Goal: Task Accomplishment & Management: Complete application form

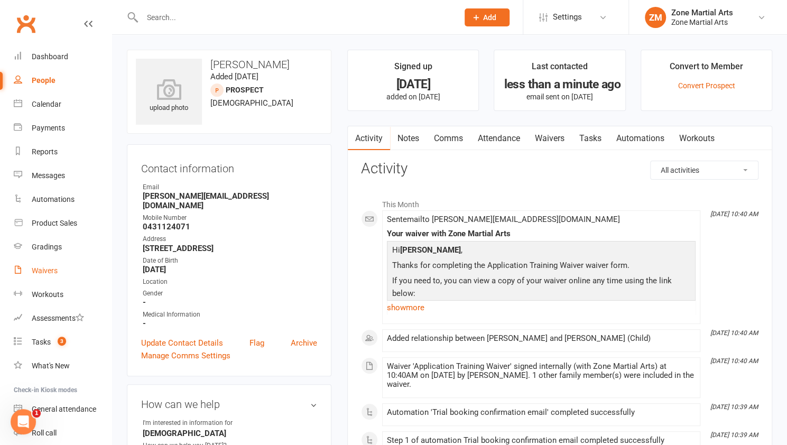
click at [42, 276] on link "Waivers" at bounding box center [63, 271] width 98 height 24
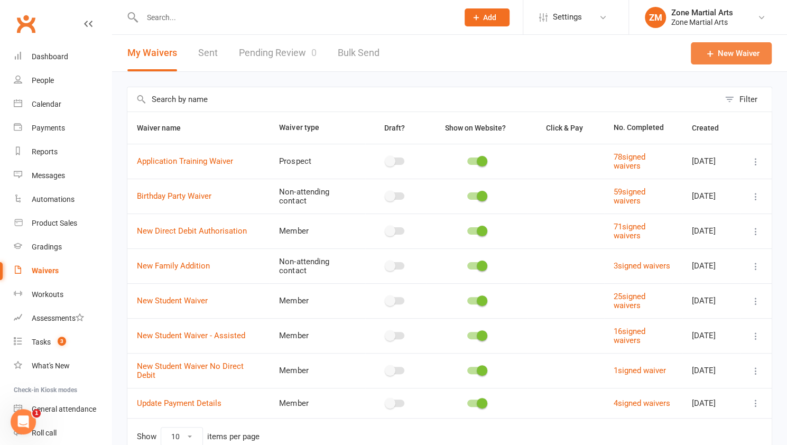
click at [723, 53] on link "New Waiver" at bounding box center [730, 53] width 81 height 22
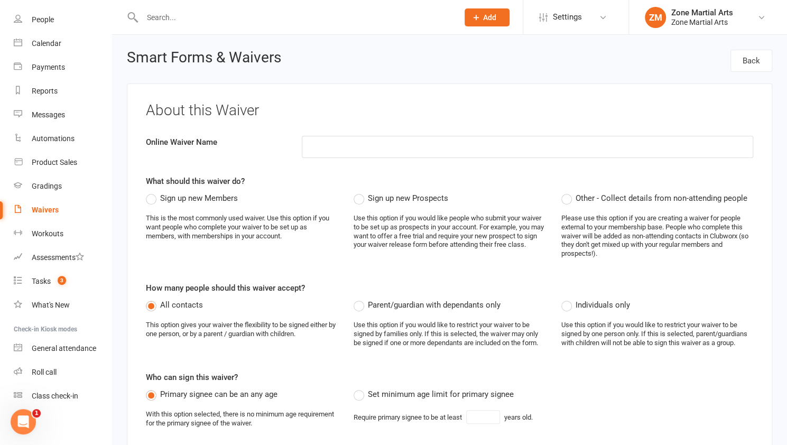
scroll to position [59, 0]
click at [42, 372] on div "Roll call" at bounding box center [44, 373] width 25 height 8
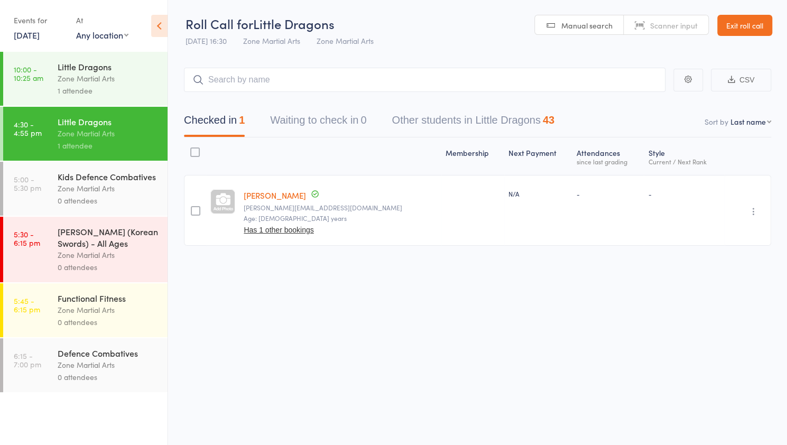
click at [282, 82] on input "search" at bounding box center [424, 80] width 481 height 24
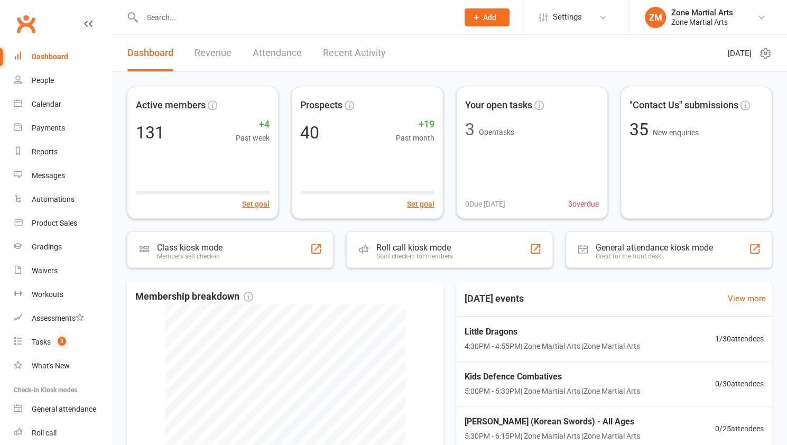
click at [170, 19] on input "text" at bounding box center [295, 17] width 312 height 15
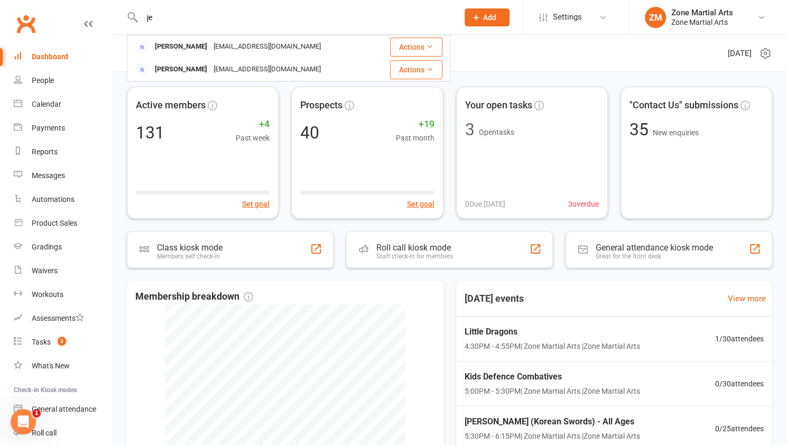
type input "j"
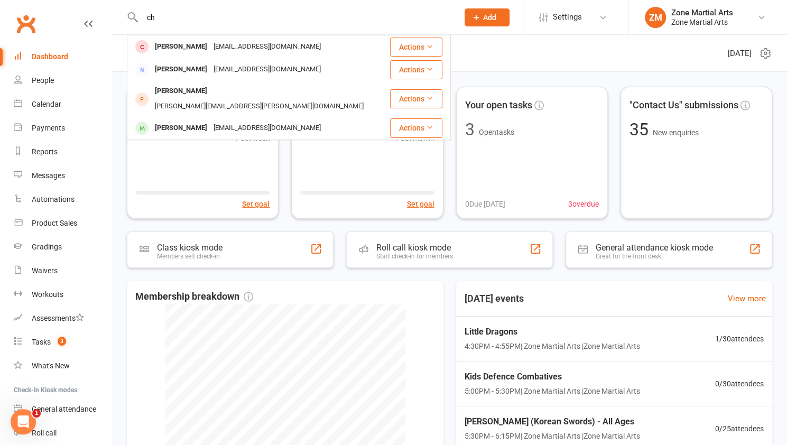
type input "c"
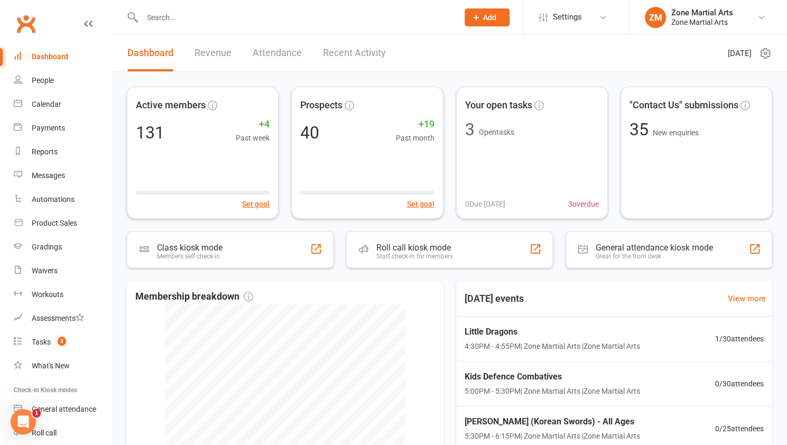
click at [494, 17] on span "Add" at bounding box center [489, 17] width 13 height 8
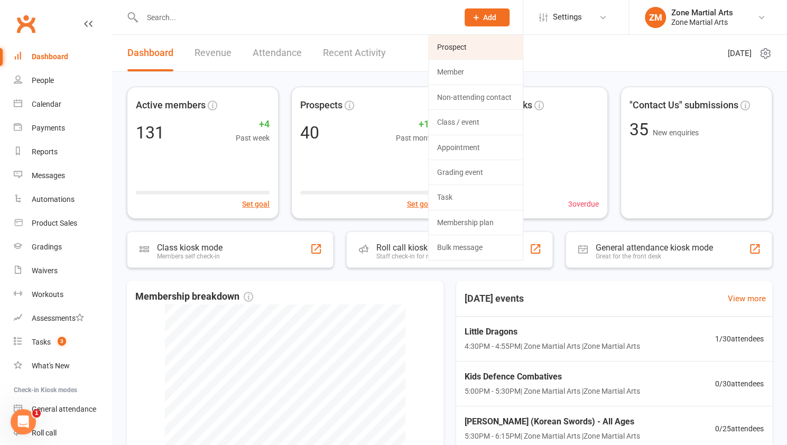
click at [454, 48] on link "Prospect" at bounding box center [475, 47] width 94 height 24
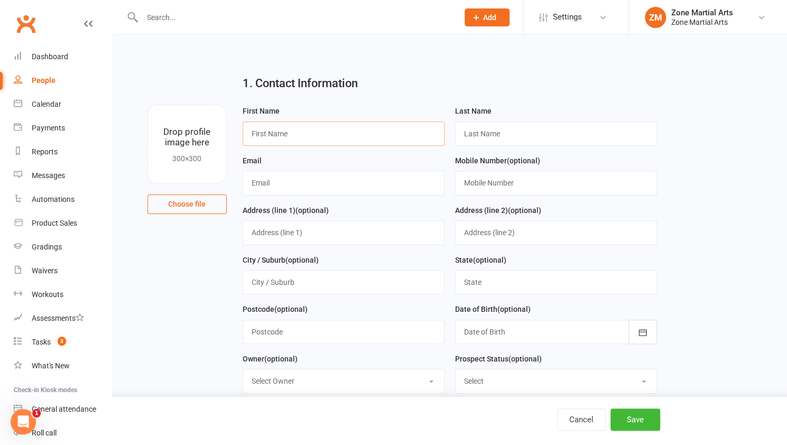
click at [341, 140] on input "text" at bounding box center [343, 133] width 202 height 24
type input "[PERSON_NAME]"
click at [466, 136] on input "text" at bounding box center [556, 133] width 202 height 24
type input "Christoforatos"
click at [388, 180] on input "text" at bounding box center [343, 183] width 202 height 24
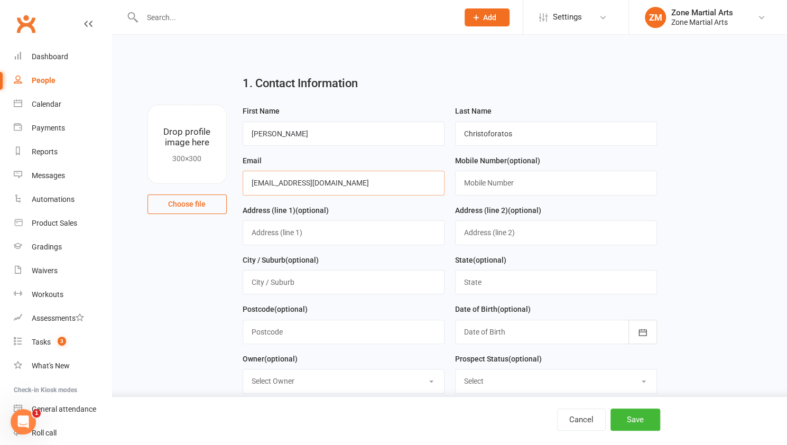
type input "[EMAIL_ADDRESS][DOMAIN_NAME]"
click at [470, 182] on input "text" at bounding box center [556, 183] width 202 height 24
type input "0415842123"
click at [345, 236] on input "text" at bounding box center [343, 232] width 202 height 24
click at [683, 287] on main "1. Contact Information Drop profile image here 300×300 Choose file First Name […" at bounding box center [449, 440] width 645 height 747
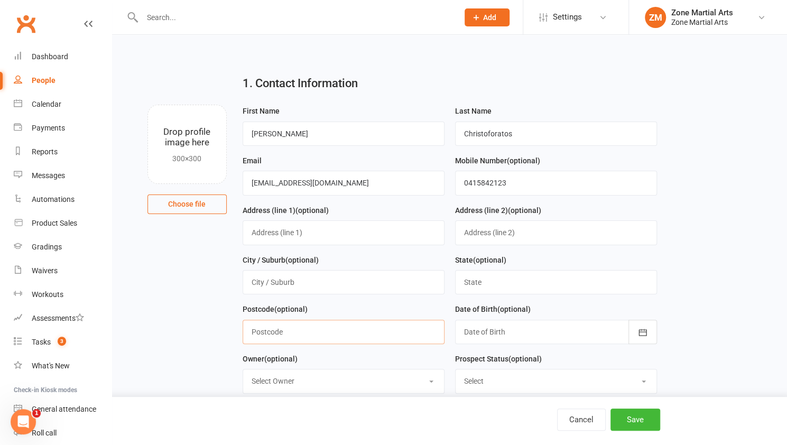
click at [378, 325] on input "text" at bounding box center [343, 332] width 202 height 24
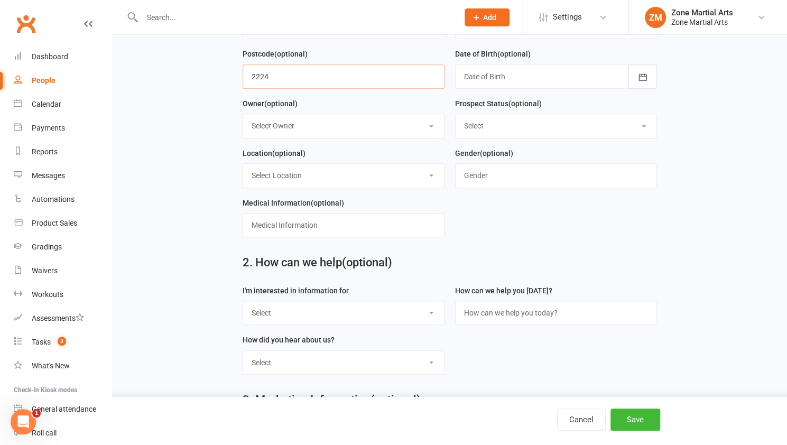
scroll to position [232, 0]
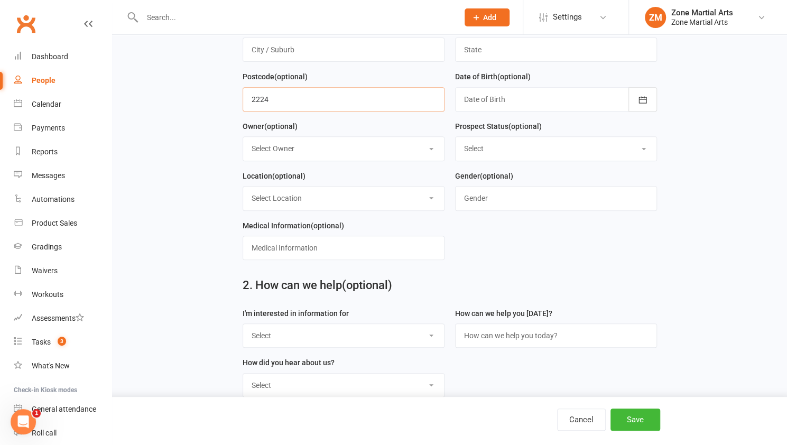
type input "2224"
click at [510, 102] on div at bounding box center [556, 99] width 202 height 24
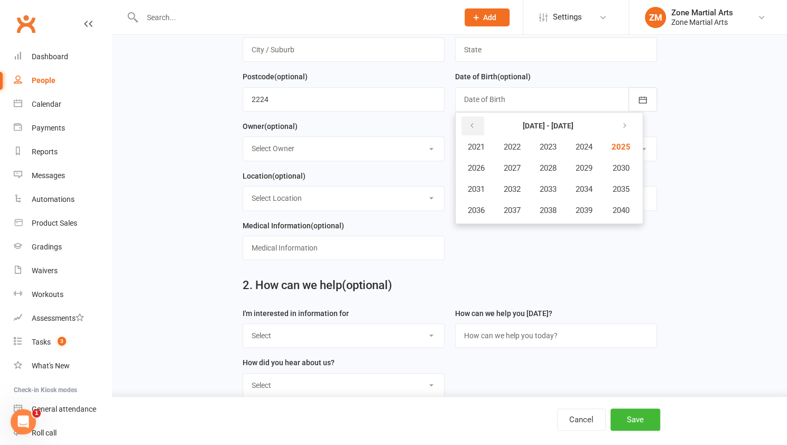
click at [472, 127] on icon "button" at bounding box center [471, 125] width 7 height 8
click at [580, 164] on span "1989" at bounding box center [583, 168] width 17 height 10
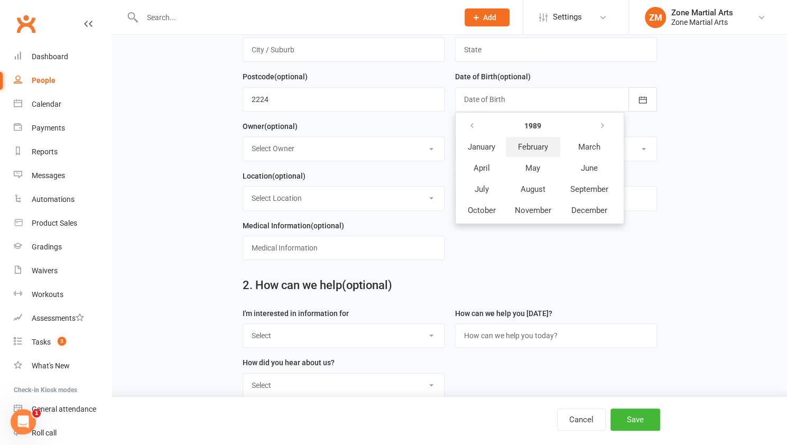
click at [521, 150] on button "February" at bounding box center [533, 147] width 54 height 20
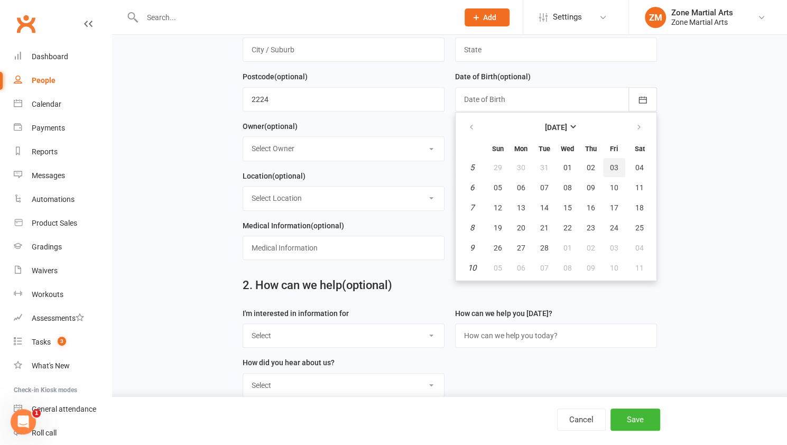
click at [611, 163] on span "03" at bounding box center [614, 167] width 8 height 8
type input "[DATE]"
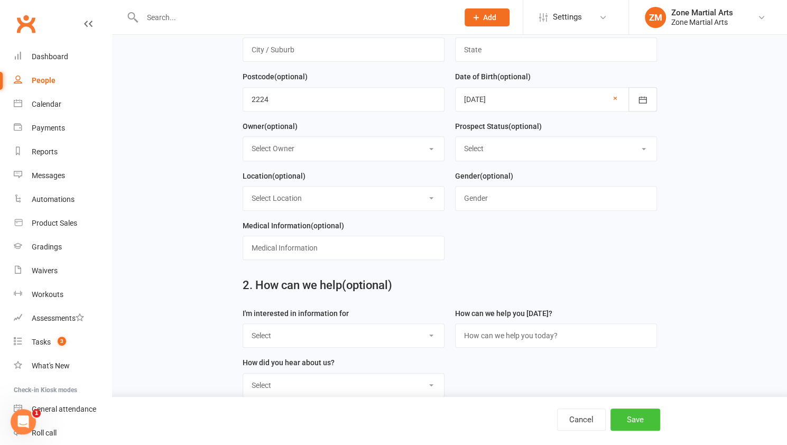
click at [637, 419] on button "Save" at bounding box center [635, 419] width 50 height 22
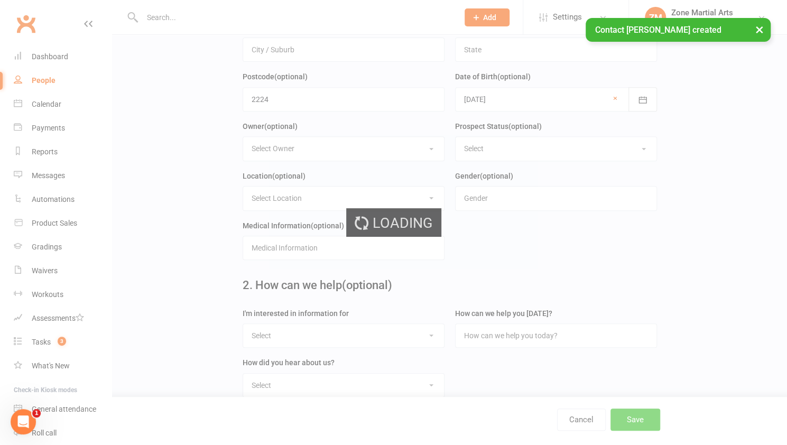
scroll to position [0, 0]
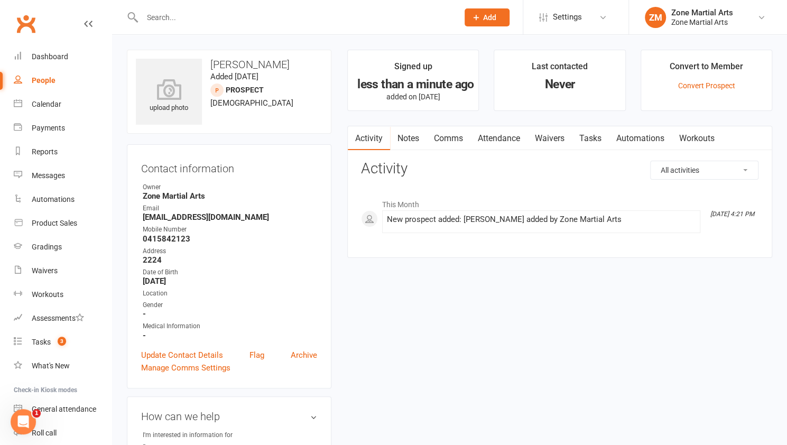
click at [549, 135] on link "Waivers" at bounding box center [549, 138] width 44 height 24
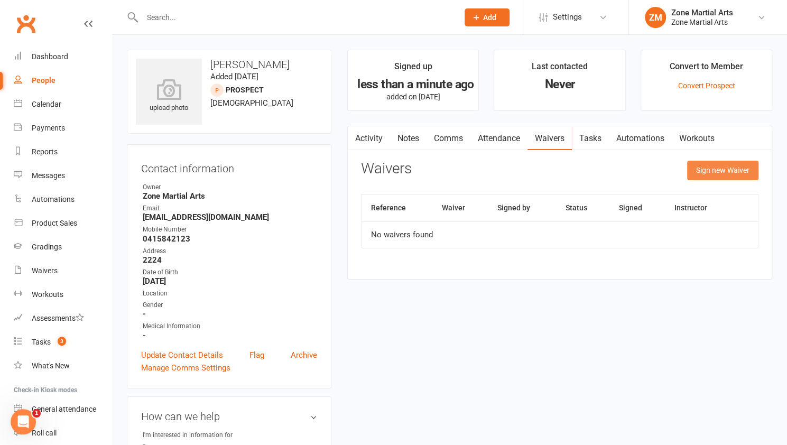
click at [715, 163] on button "Sign new Waiver" at bounding box center [722, 170] width 71 height 19
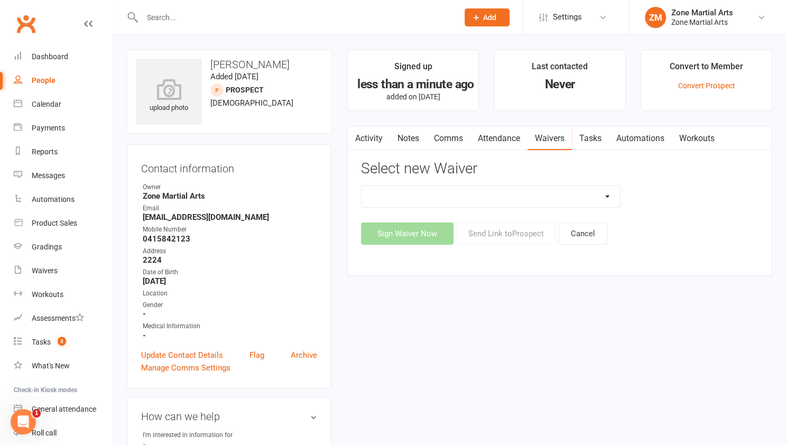
click at [597, 200] on select "Application Training Waiver New Direct Debit Authorisation New Student Waiver N…" at bounding box center [490, 196] width 258 height 21
select select "12991"
click at [361, 186] on select "Application Training Waiver New Direct Debit Authorisation New Student Waiver N…" at bounding box center [490, 196] width 258 height 21
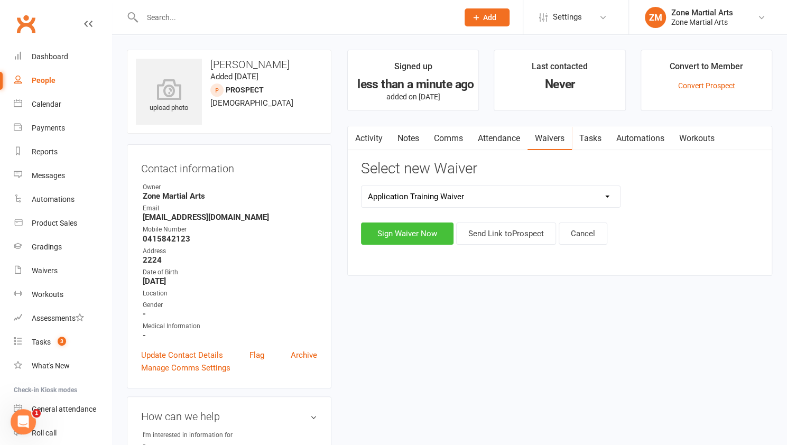
click at [412, 233] on button "Sign Waiver Now" at bounding box center [407, 233] width 92 height 22
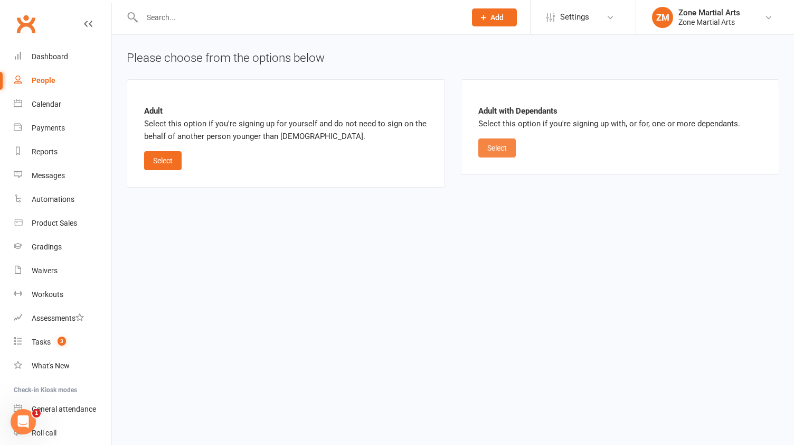
click at [499, 150] on button "Select" at bounding box center [498, 147] width 38 height 19
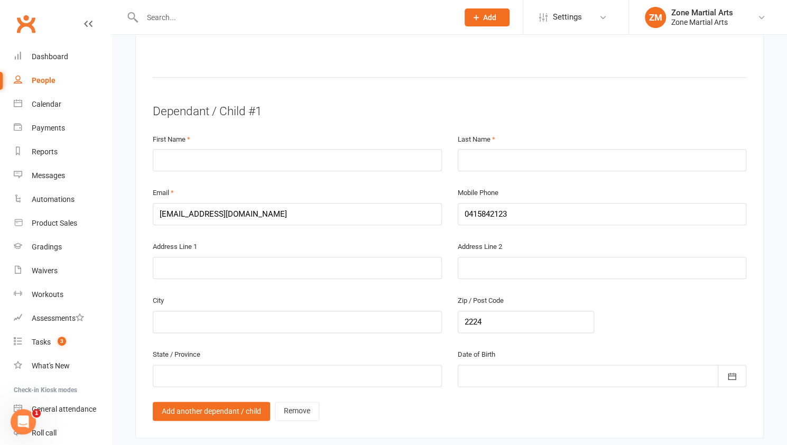
scroll to position [632, 0]
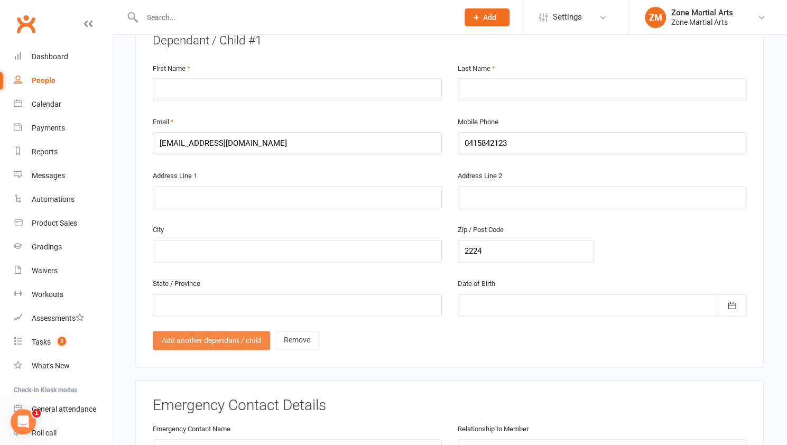
click at [230, 331] on link "Add another dependant / child" at bounding box center [211, 340] width 117 height 19
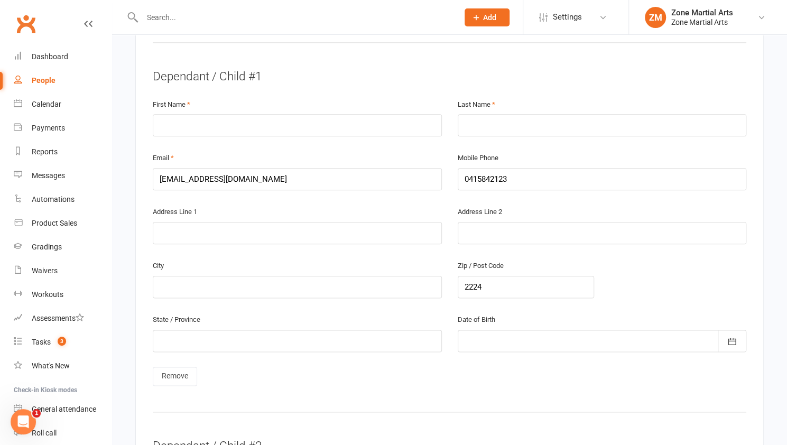
scroll to position [562, 0]
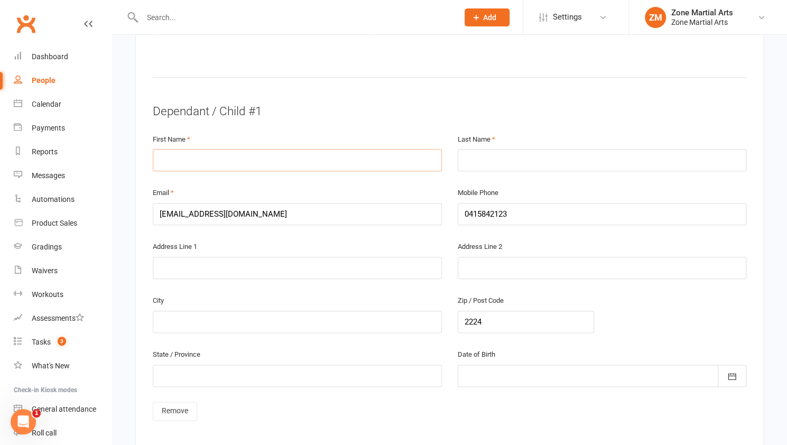
click at [212, 149] on input "text" at bounding box center [297, 160] width 289 height 22
type input "Don"
click at [460, 149] on input "text" at bounding box center [601, 160] width 289 height 22
click at [484, 149] on input "Chrisoforatos" at bounding box center [601, 160] width 289 height 22
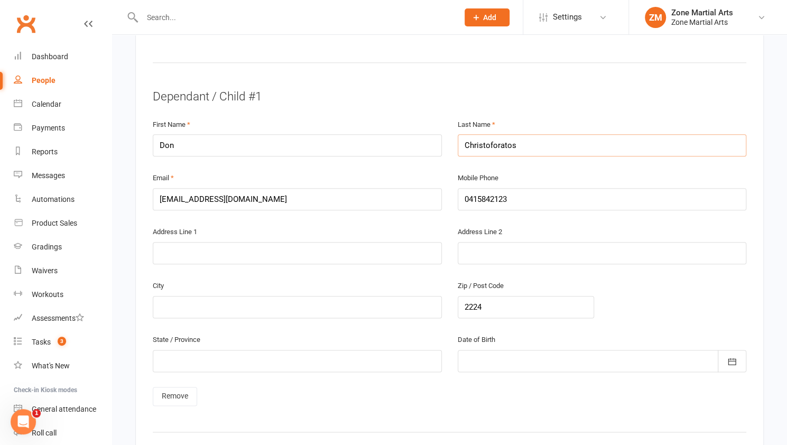
scroll to position [578, 0]
type input "Christoforatos"
click at [508, 348] on div at bounding box center [601, 359] width 289 height 22
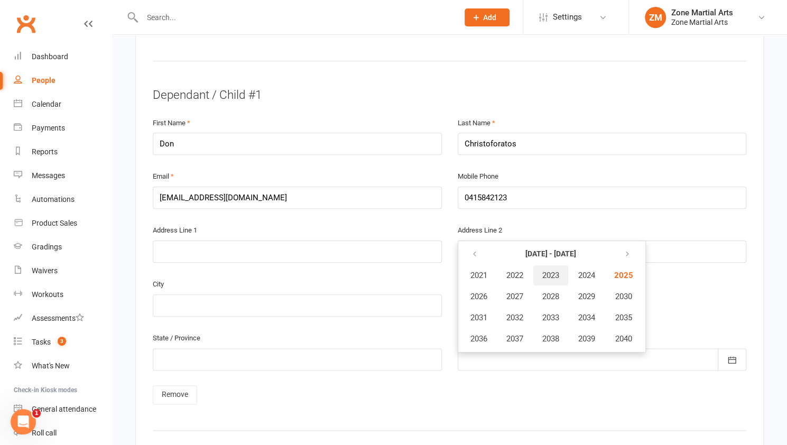
click at [547, 270] on span "2023" at bounding box center [550, 275] width 17 height 10
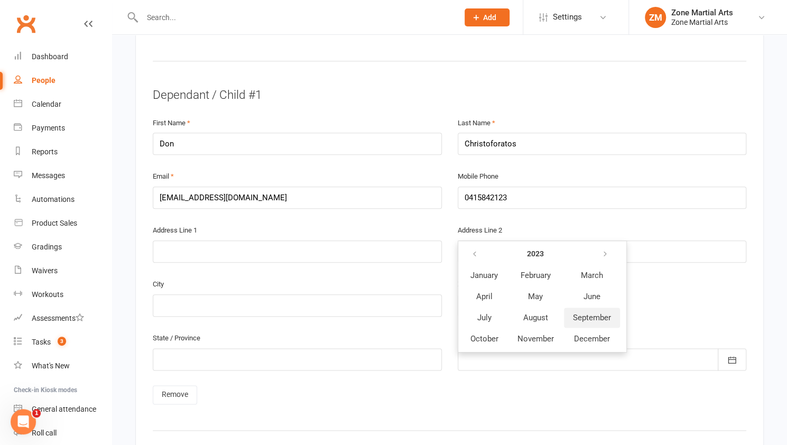
click at [572, 307] on button "September" at bounding box center [592, 317] width 56 height 20
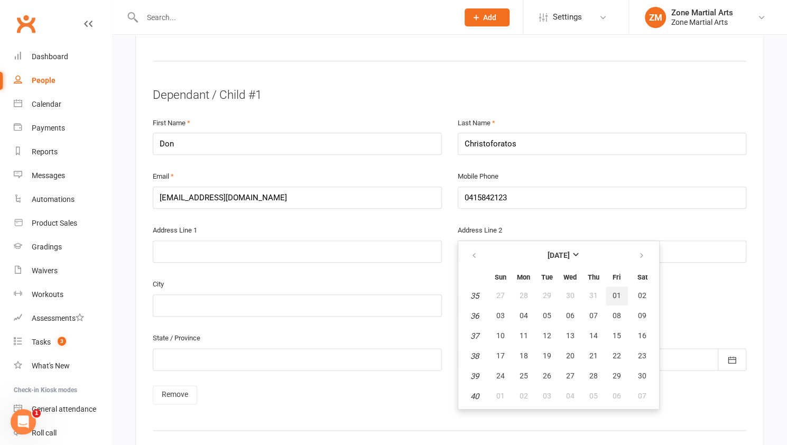
click at [617, 291] on span "01" at bounding box center [616, 295] width 8 height 8
type input "[DATE]"
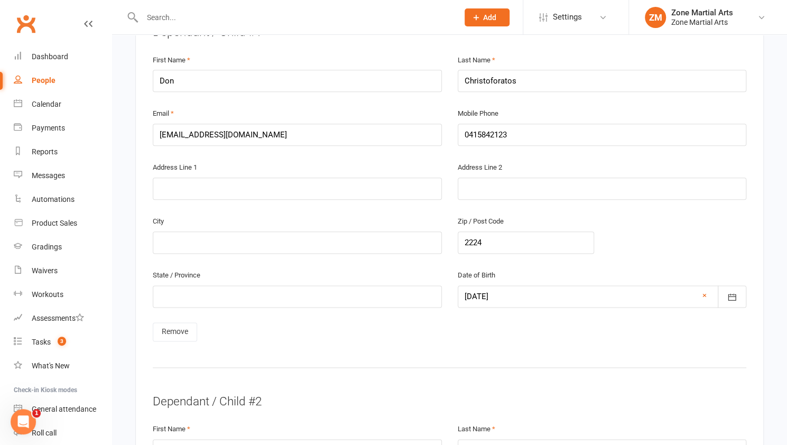
scroll to position [641, 0]
click at [291, 438] on input "text" at bounding box center [297, 449] width 289 height 22
type input "Ria"
click at [480, 438] on input "text" at bounding box center [601, 449] width 289 height 22
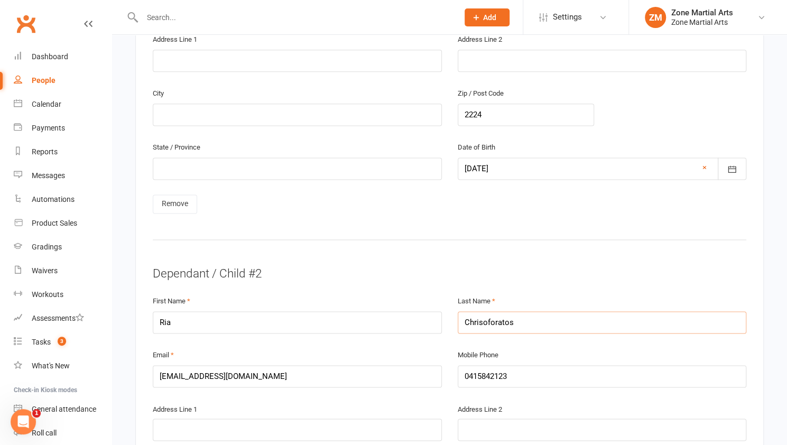
scroll to position [770, 0]
click at [482, 310] on input "Chrisoforatos" at bounding box center [601, 321] width 289 height 22
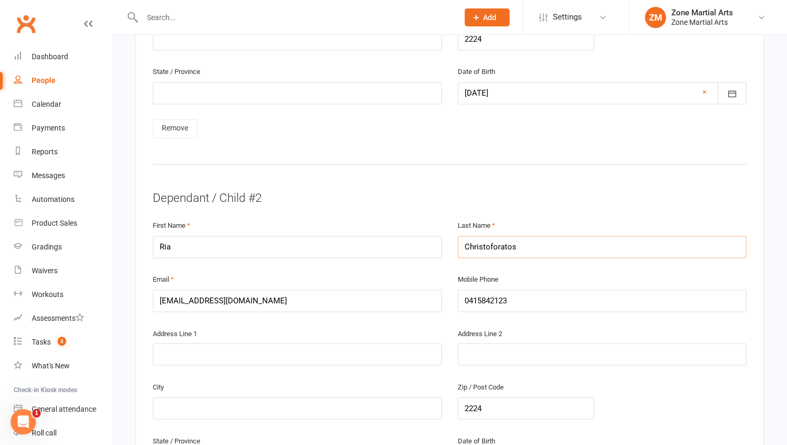
scroll to position [954, 0]
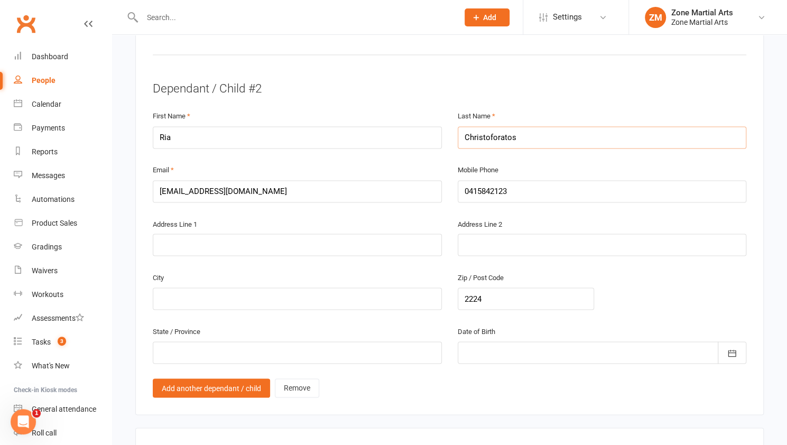
type input "Christoforatos"
click at [499, 341] on div at bounding box center [601, 352] width 289 height 22
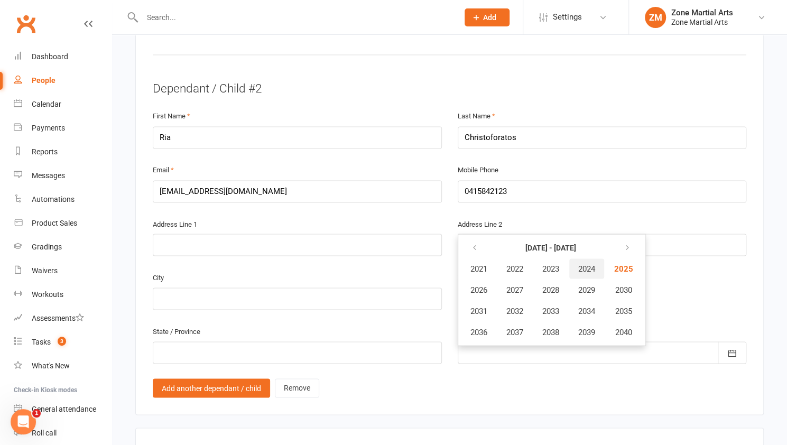
click at [592, 264] on span "2024" at bounding box center [586, 269] width 17 height 10
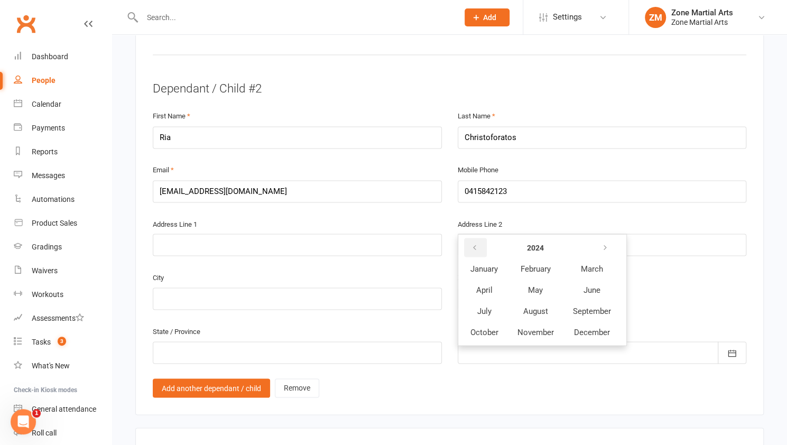
click at [473, 243] on icon "button" at bounding box center [474, 247] width 7 height 8
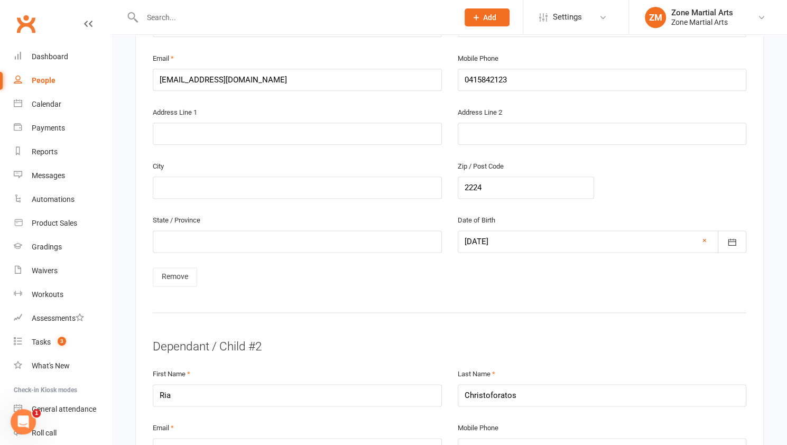
scroll to position [694, 0]
click at [534, 232] on div at bounding box center [601, 243] width 289 height 22
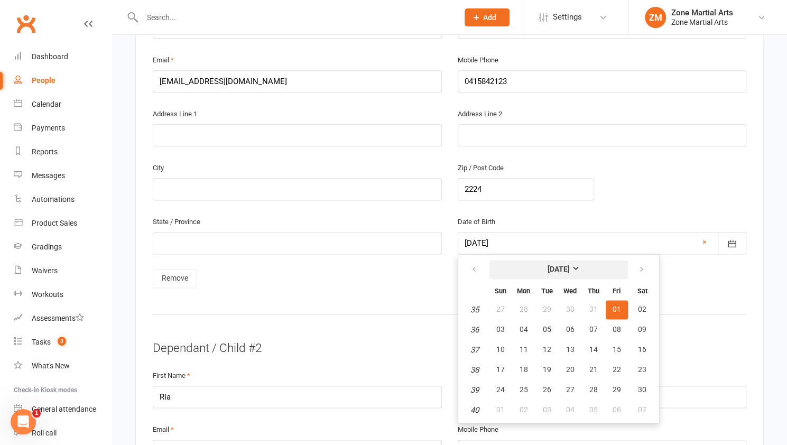
click at [569, 265] on strong "[DATE]" at bounding box center [558, 269] width 22 height 8
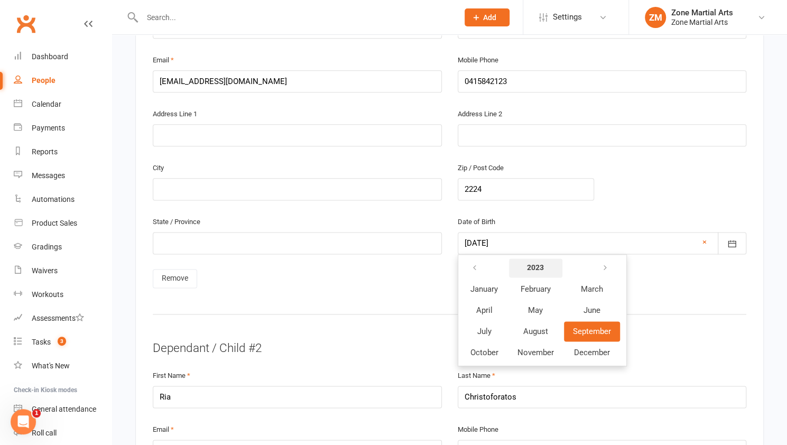
click at [546, 258] on button "2023" at bounding box center [535, 267] width 53 height 19
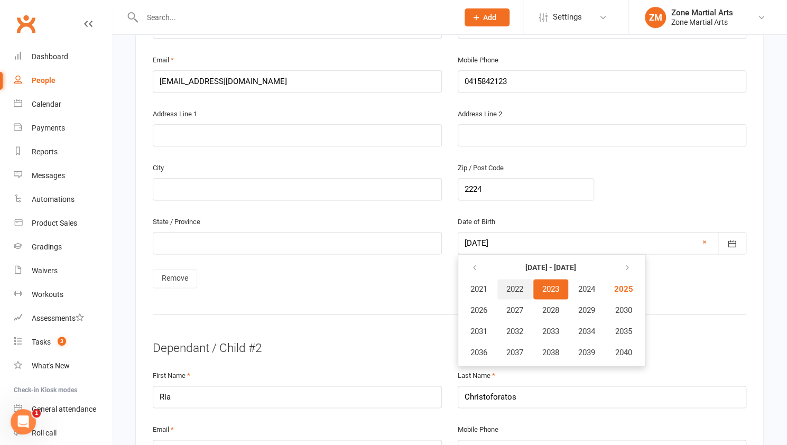
click at [520, 284] on span "2022" at bounding box center [514, 289] width 17 height 10
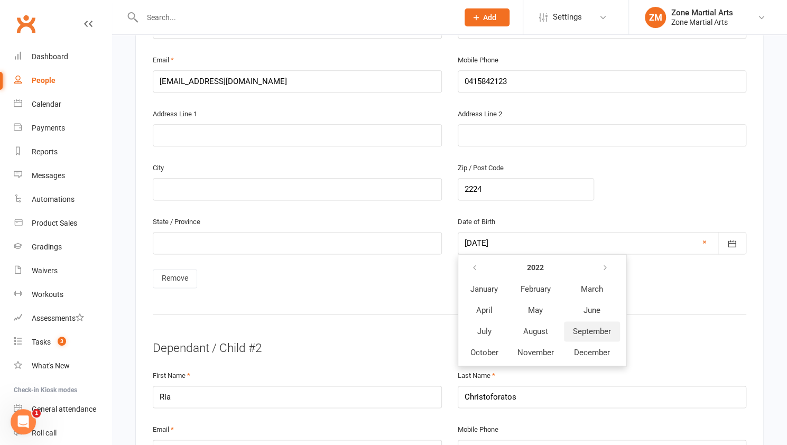
click at [588, 326] on span "September" at bounding box center [592, 331] width 38 height 10
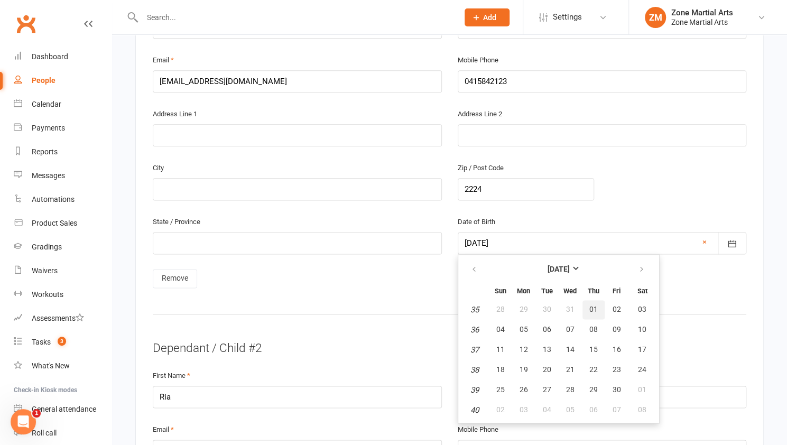
click at [599, 300] on button "01" at bounding box center [593, 309] width 22 height 19
type input "[DATE]"
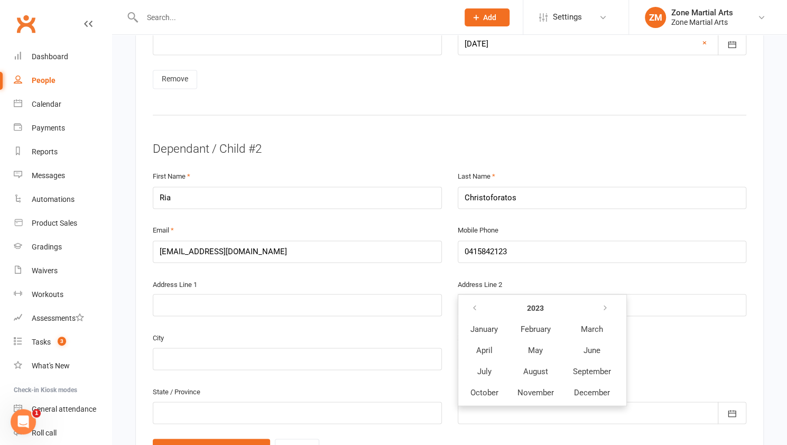
scroll to position [905, 0]
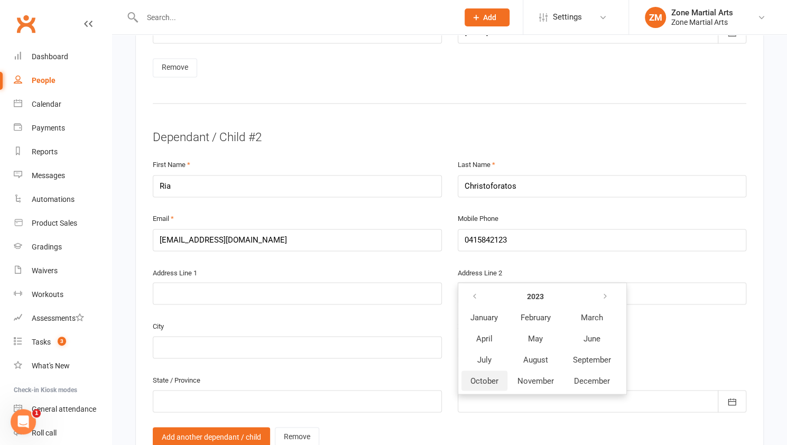
click at [492, 376] on span "October" at bounding box center [484, 381] width 28 height 10
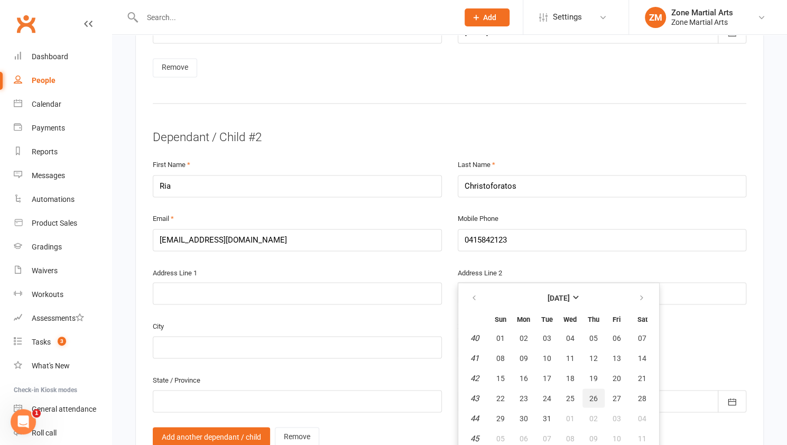
click at [595, 394] on span "26" at bounding box center [593, 398] width 8 height 8
type input "[DATE]"
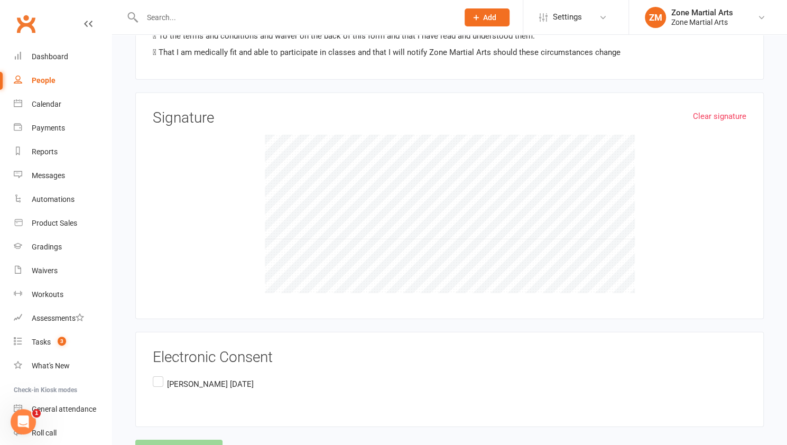
scroll to position [1705, 0]
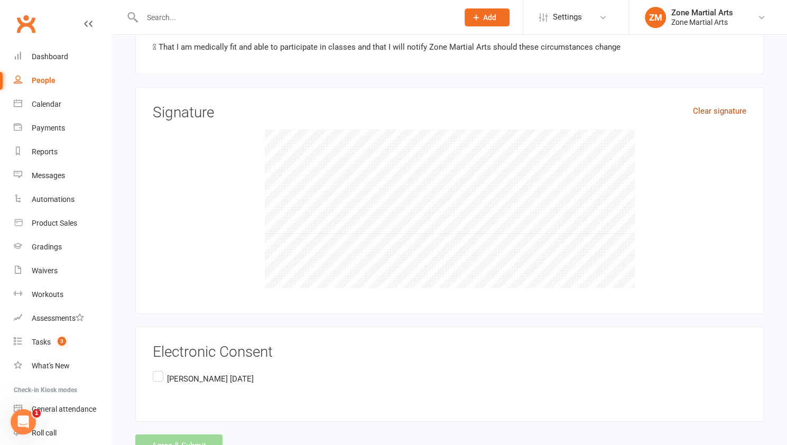
click at [710, 105] on link "Clear signature" at bounding box center [719, 111] width 53 height 13
click at [161, 369] on label "[PERSON_NAME] [DATE]" at bounding box center [203, 379] width 101 height 21
click at [160, 369] on input "[PERSON_NAME] [DATE]" at bounding box center [156, 369] width 7 height 0
click at [193, 434] on button "Agree & Submit" at bounding box center [178, 445] width 87 height 22
